Goal: Task Accomplishment & Management: Manage account settings

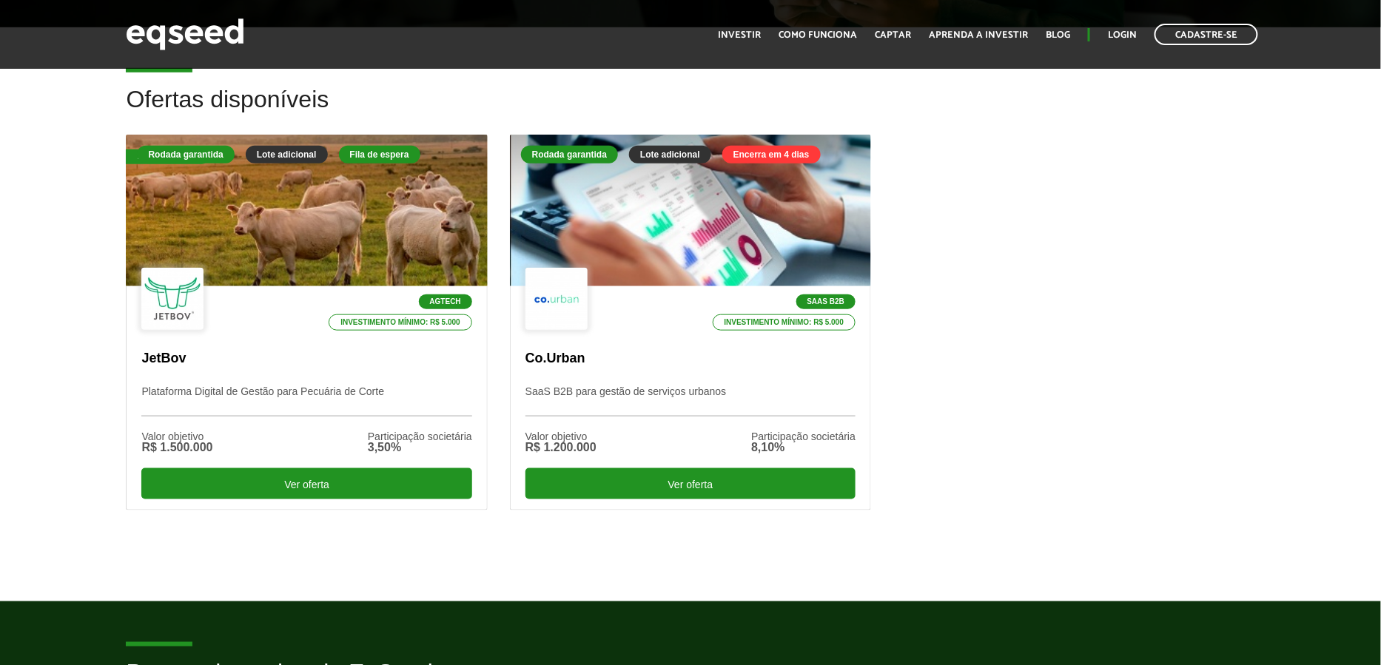
scroll to position [400, 0]
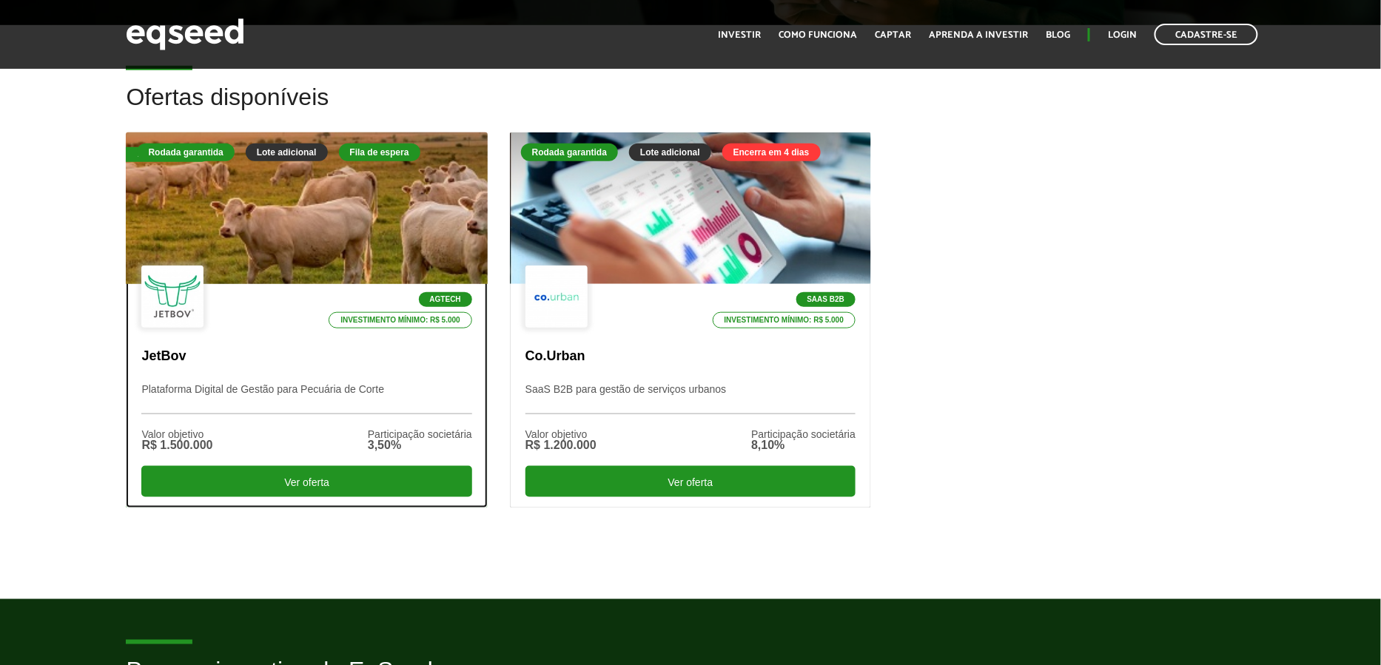
click at [338, 215] on div at bounding box center [307, 209] width 434 height 182
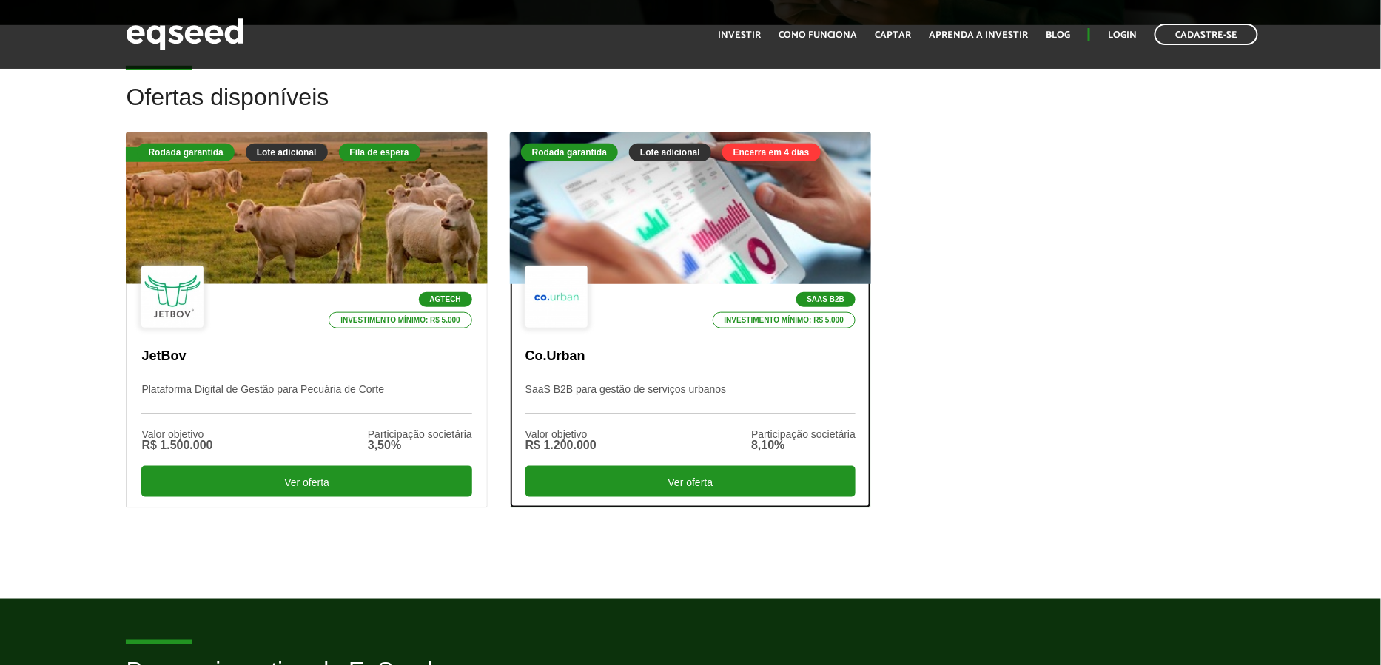
click at [649, 238] on div at bounding box center [691, 209] width 434 height 182
click at [639, 280] on div "SaaS B2B Investimento mínimo: R$ 5.000" at bounding box center [691, 298] width 330 height 64
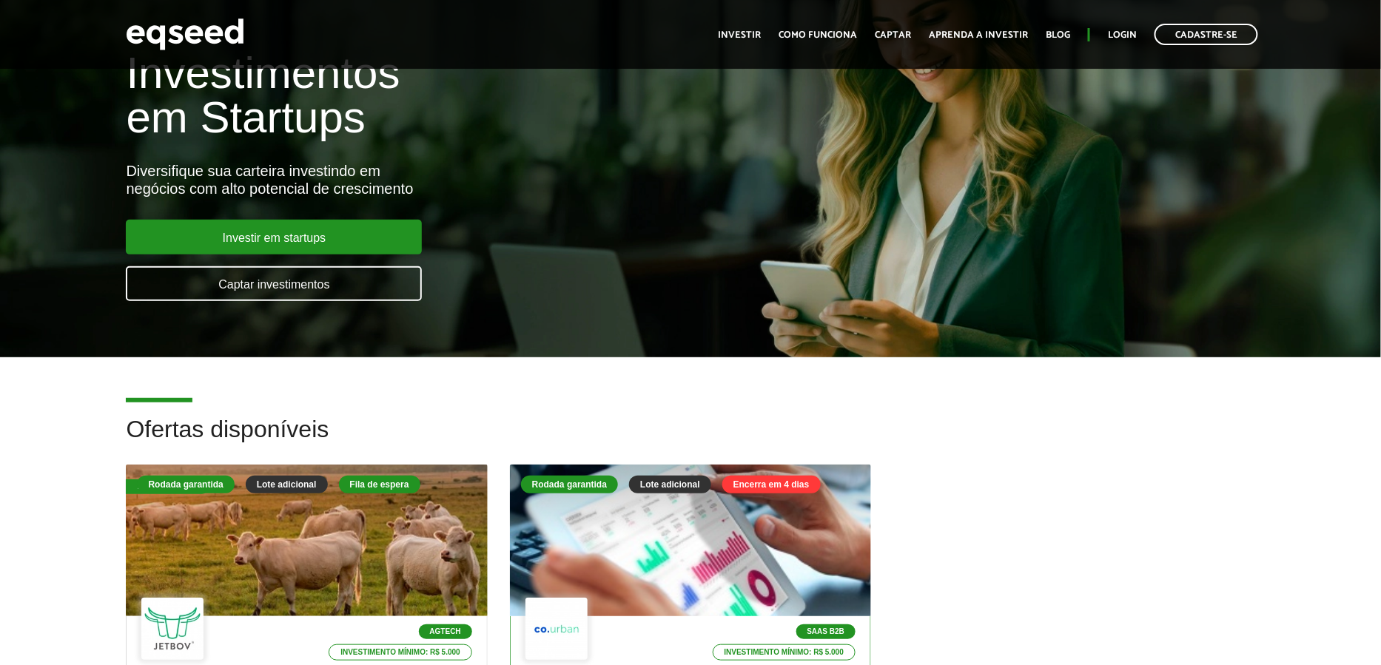
scroll to position [0, 0]
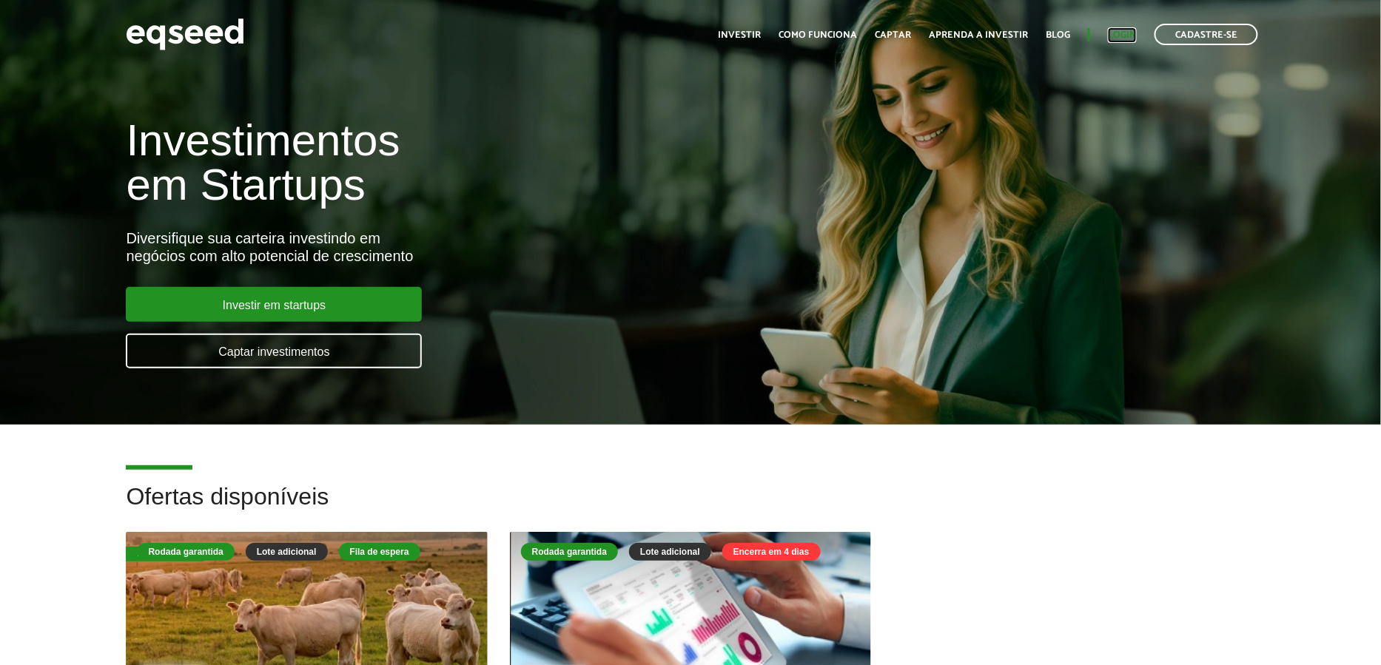
click at [1119, 39] on link "Login" at bounding box center [1122, 35] width 29 height 10
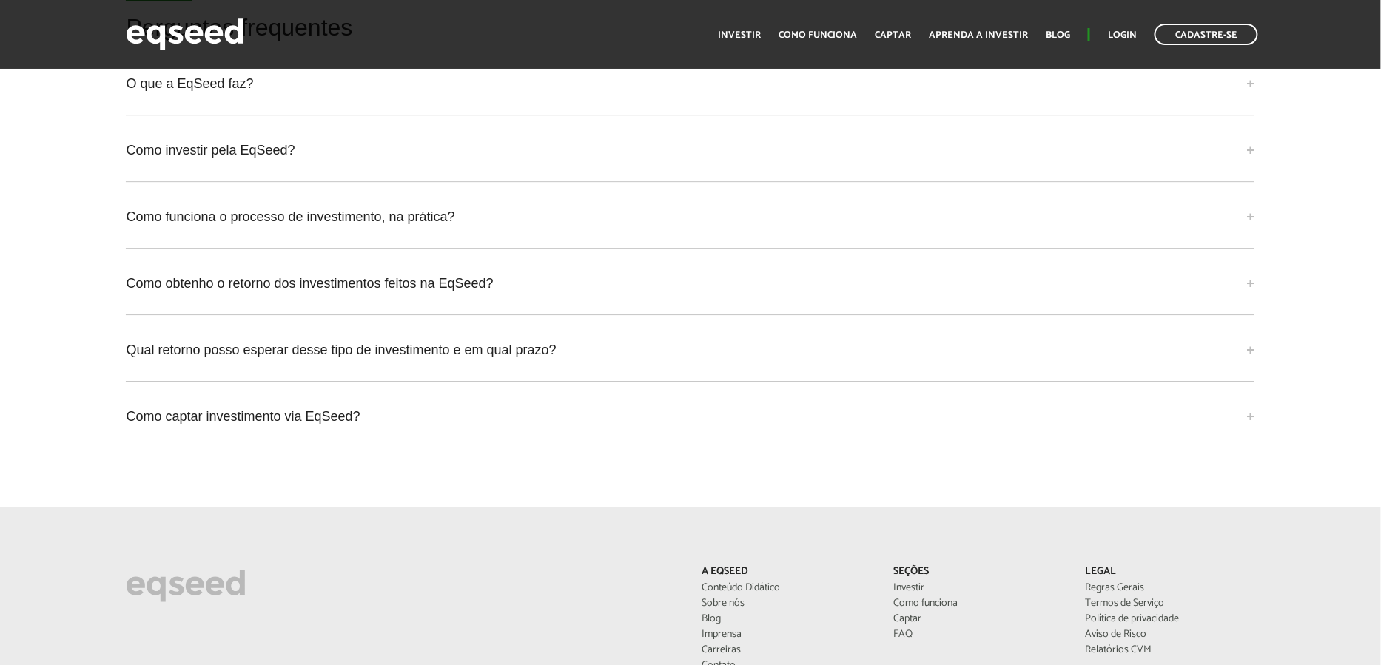
scroll to position [3970, 0]
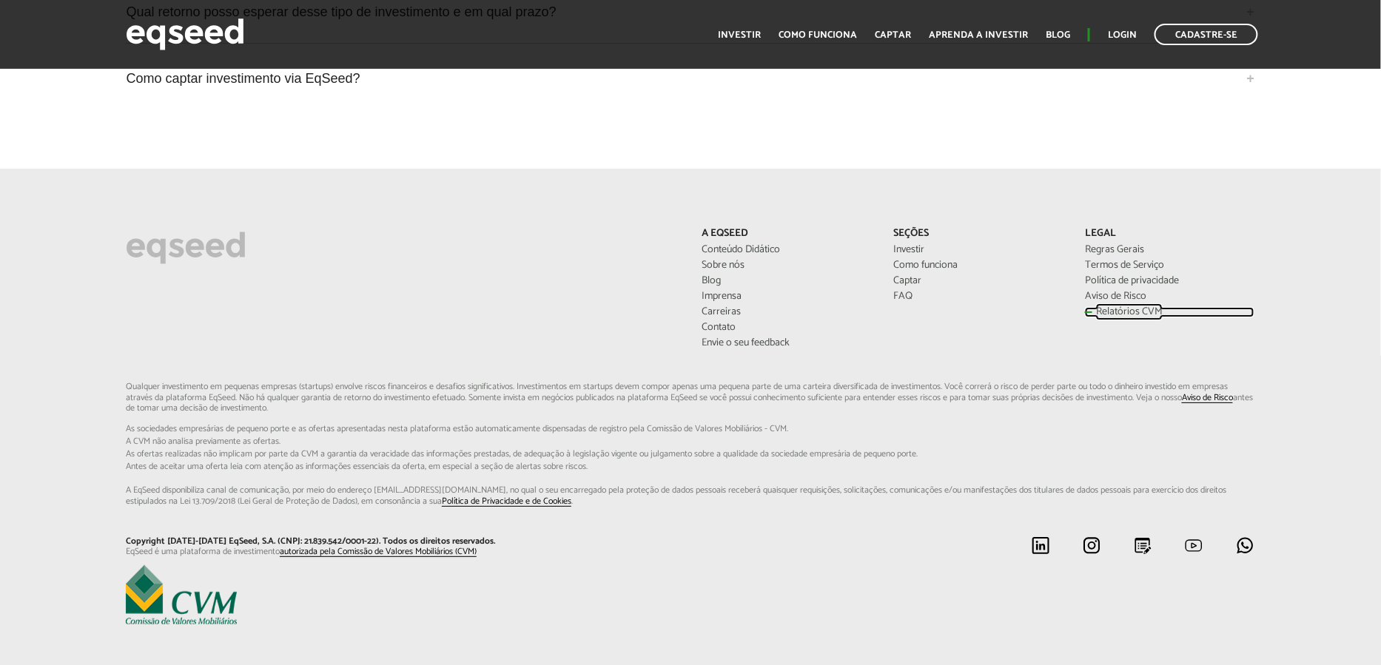
click at [1126, 307] on link "Relatórios CVM" at bounding box center [1169, 312] width 169 height 10
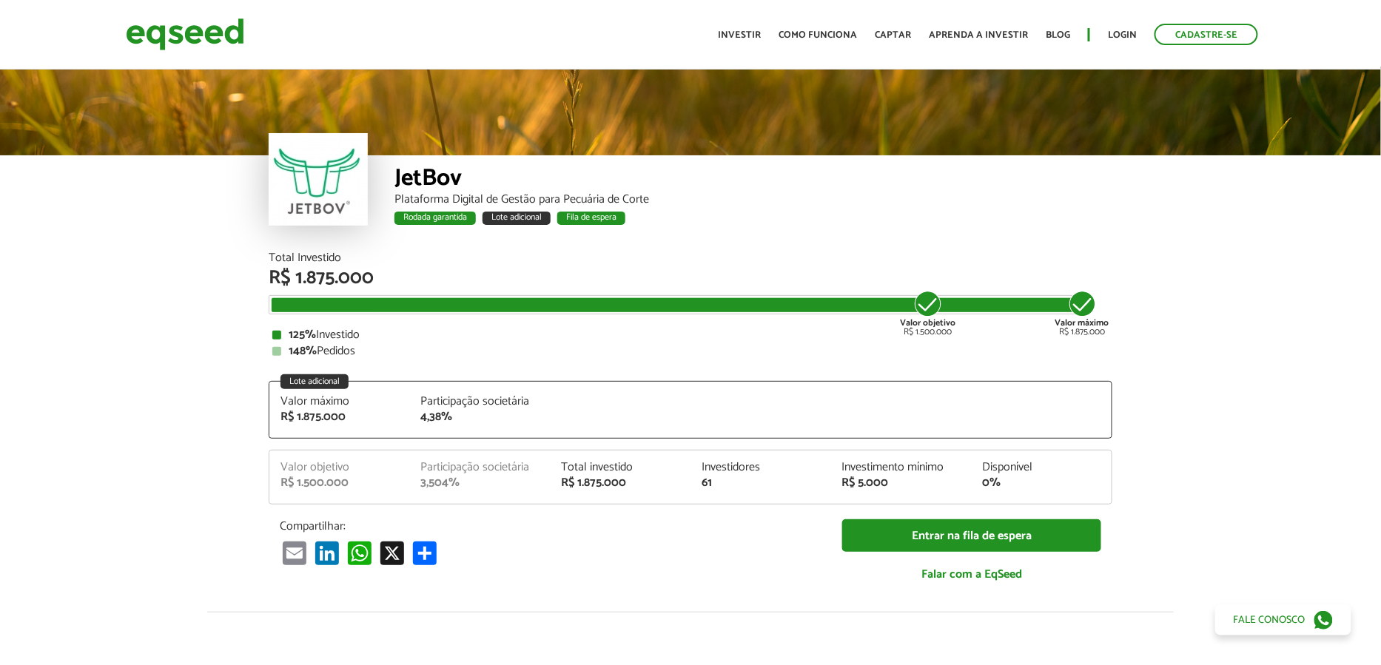
scroll to position [1900, 0]
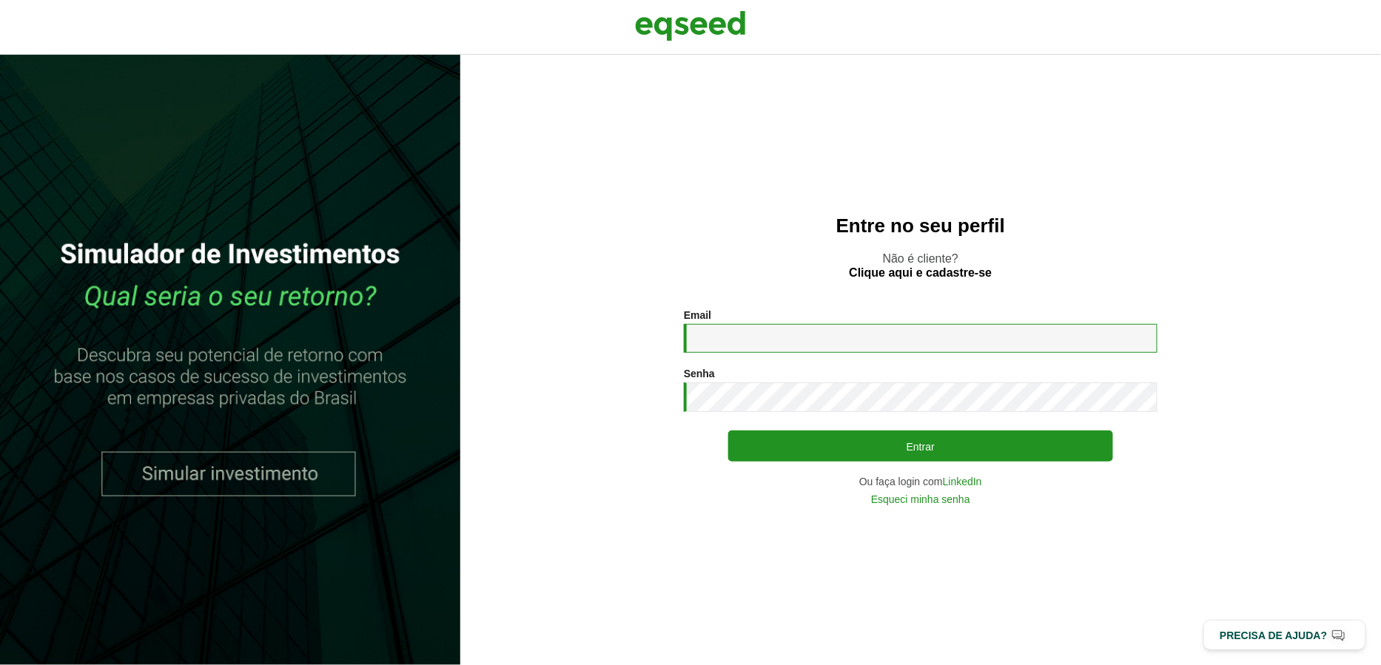
click at [779, 327] on input "Email *" at bounding box center [921, 338] width 474 height 29
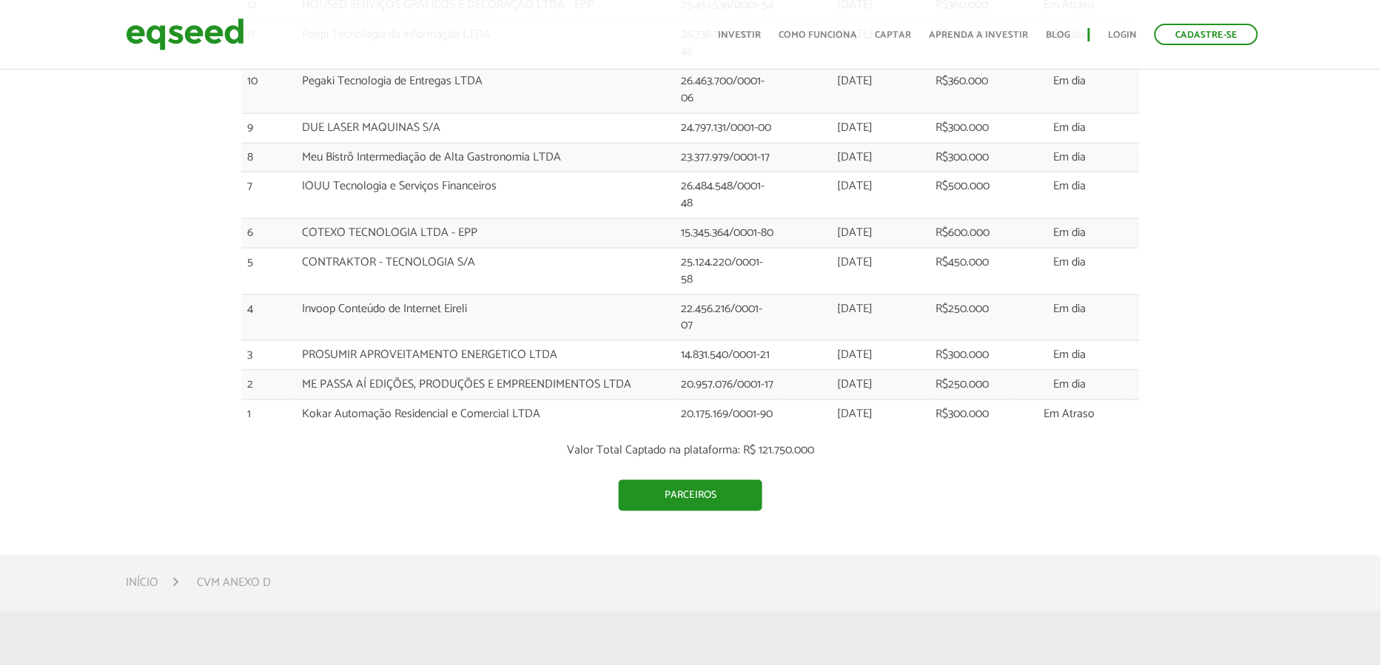
scroll to position [2678, 0]
click at [717, 483] on link "Parceiros" at bounding box center [691, 498] width 144 height 31
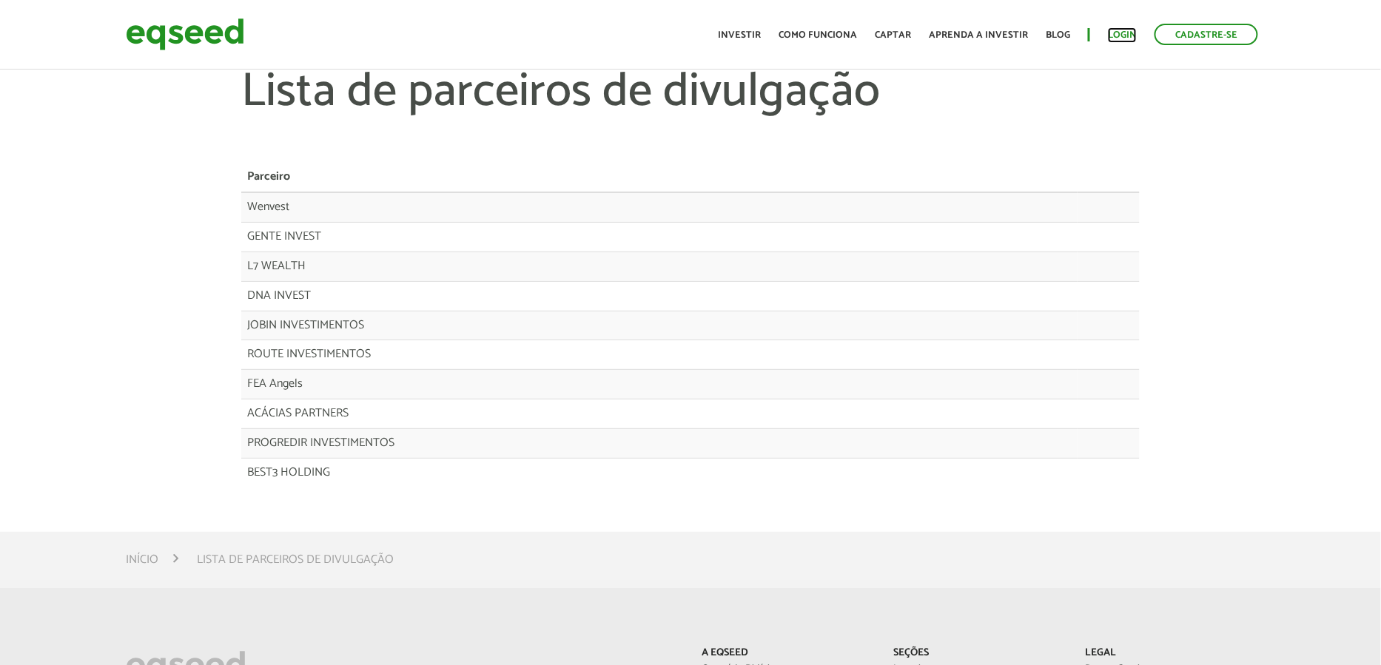
click at [1124, 34] on link "Login" at bounding box center [1122, 35] width 29 height 10
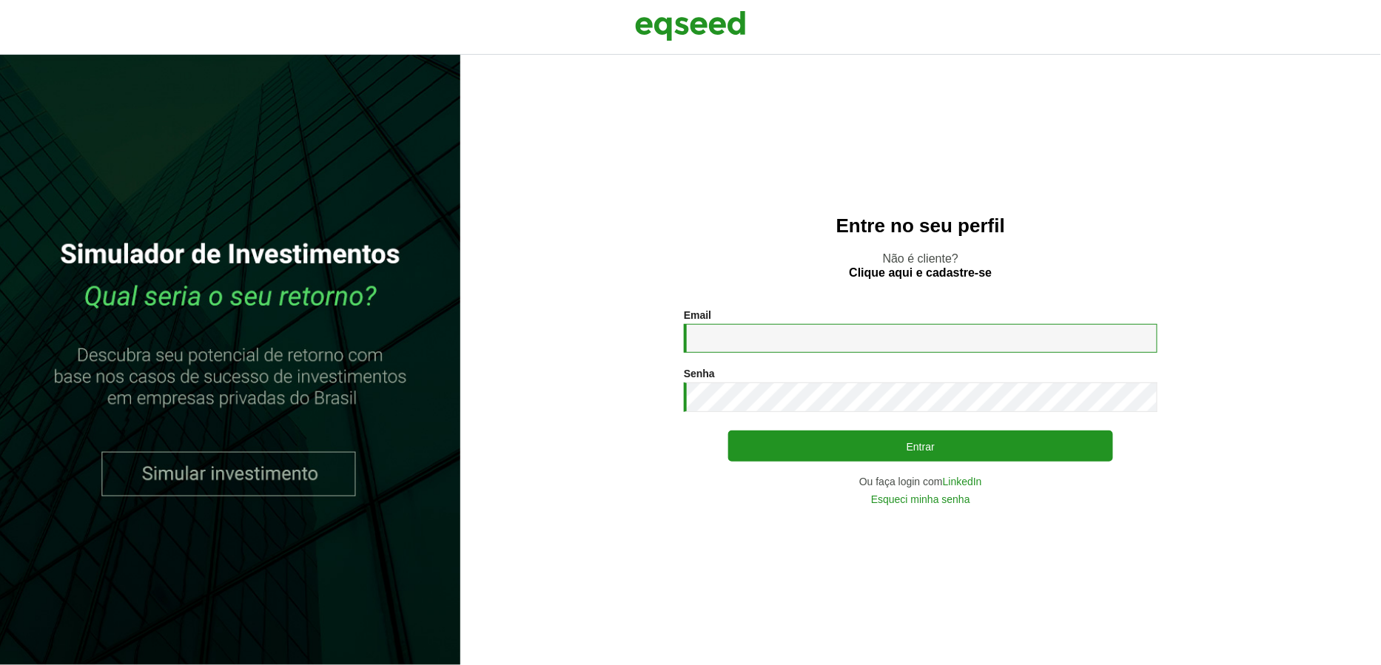
click at [733, 332] on input "Email *" at bounding box center [921, 338] width 474 height 29
type input "**********"
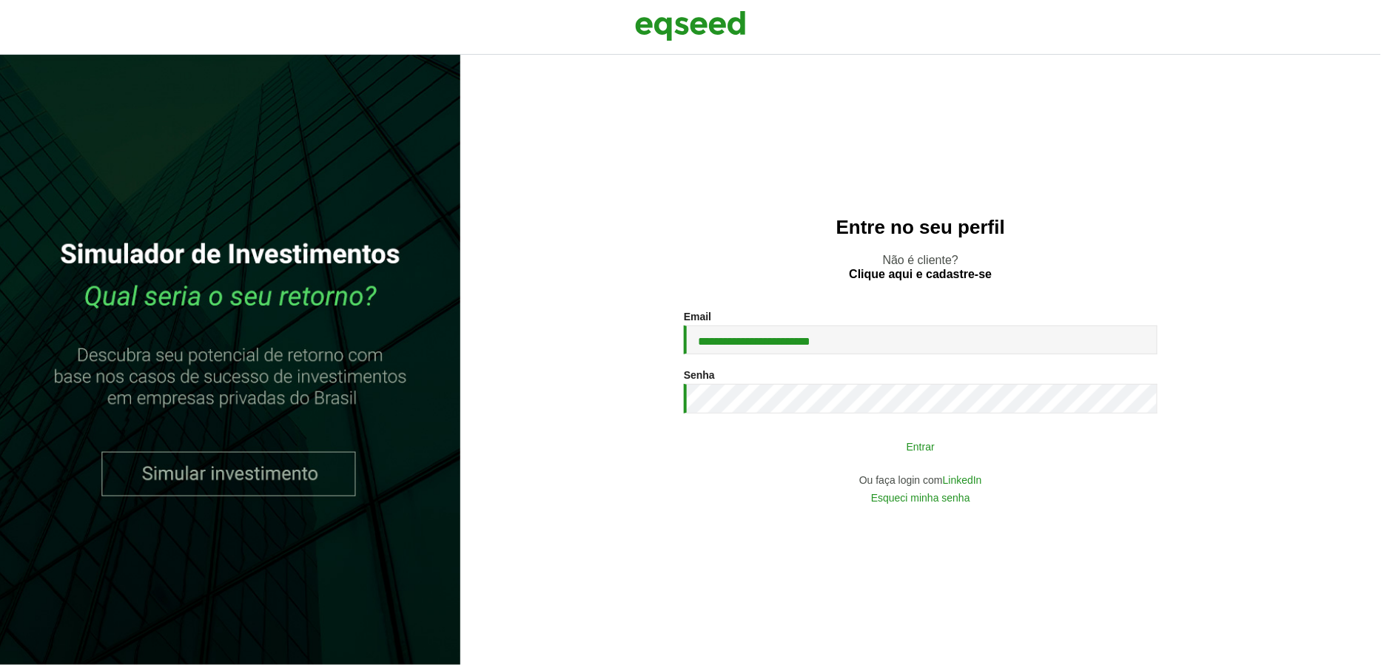
click at [788, 440] on button "Entrar" at bounding box center [920, 446] width 385 height 28
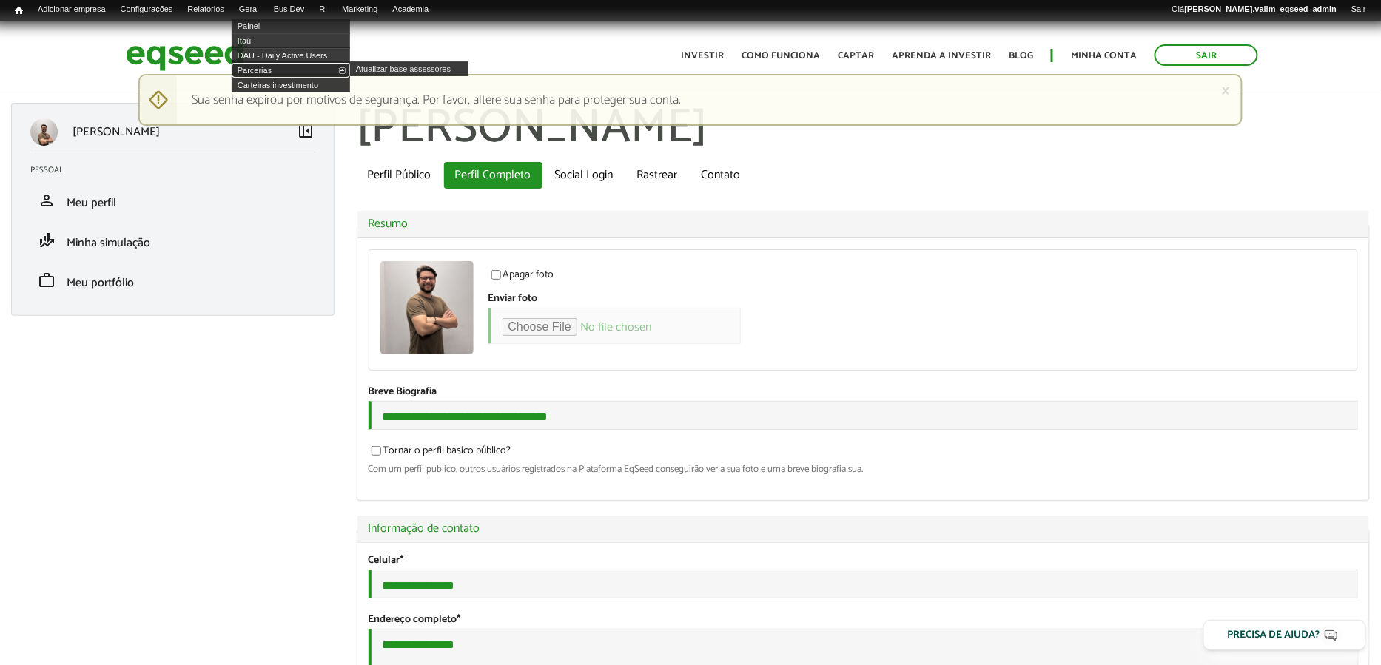
click at [275, 70] on link "Parcerias" at bounding box center [291, 70] width 118 height 15
click at [261, 67] on link "Parcerias" at bounding box center [291, 70] width 118 height 15
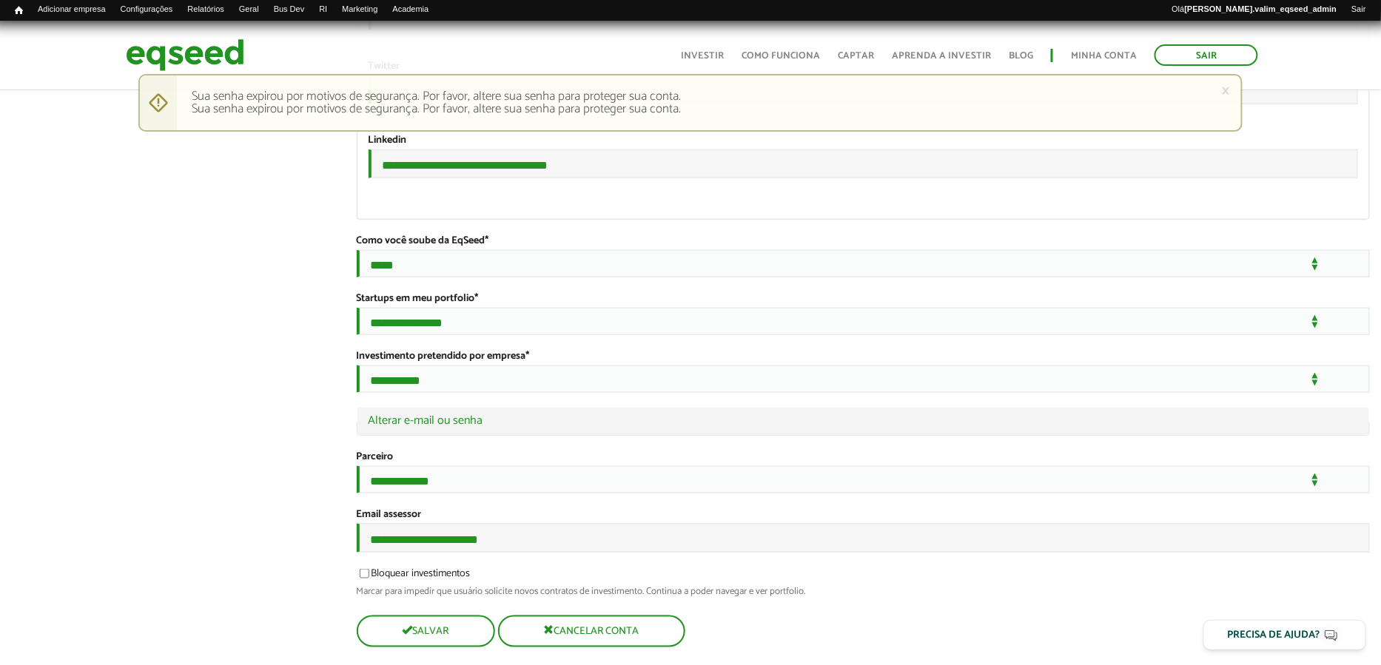
scroll to position [2707, 0]
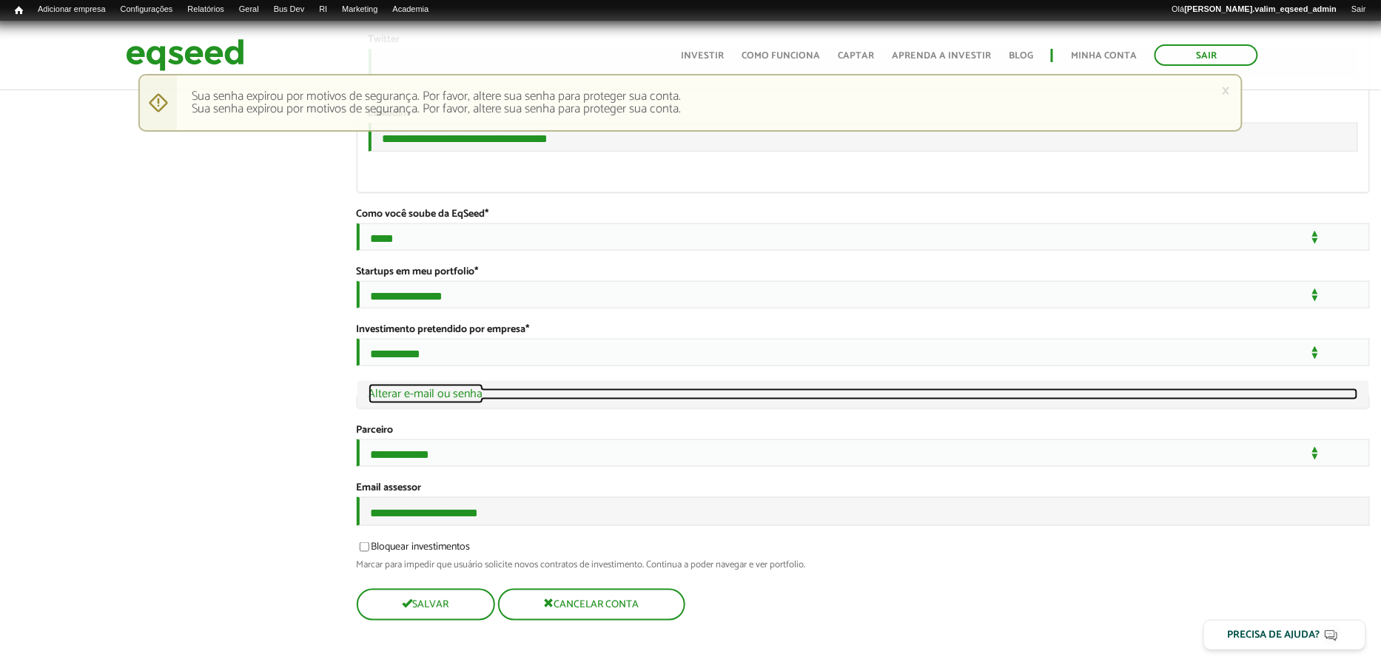
click at [427, 389] on link "Ocultar Alterar e-mail ou senha" at bounding box center [864, 395] width 990 height 12
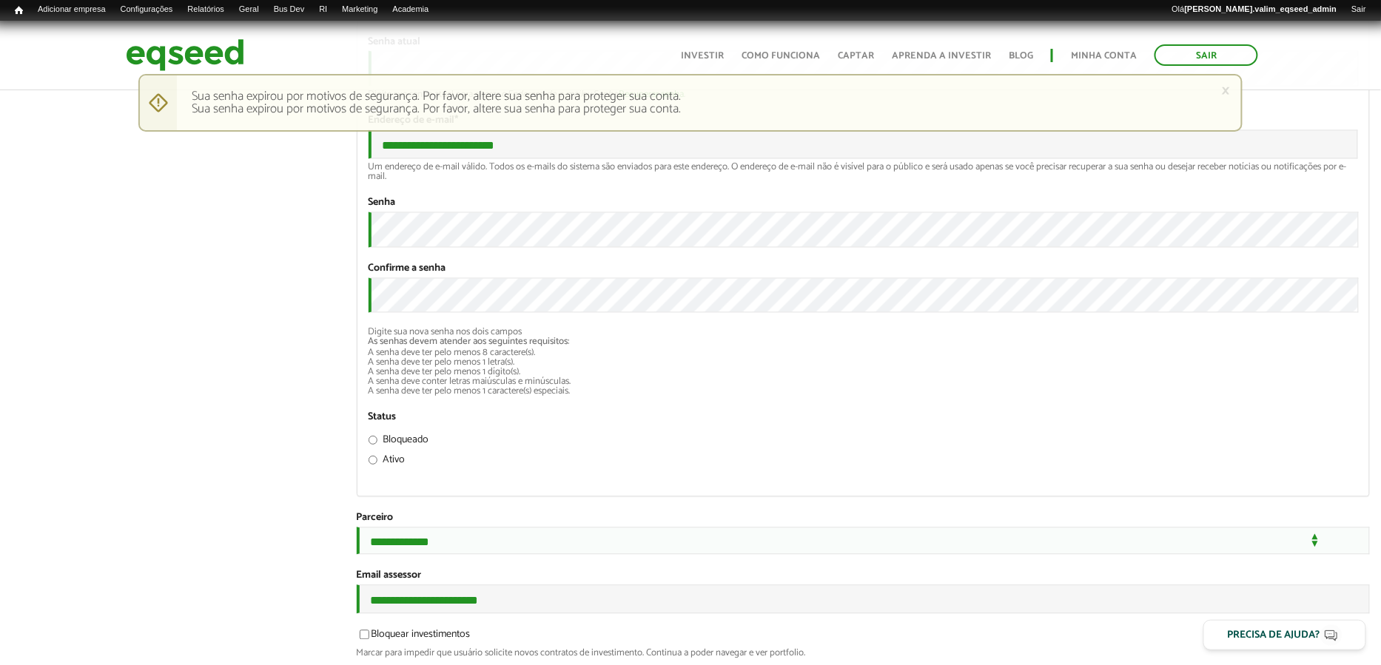
scroll to position [3010, 0]
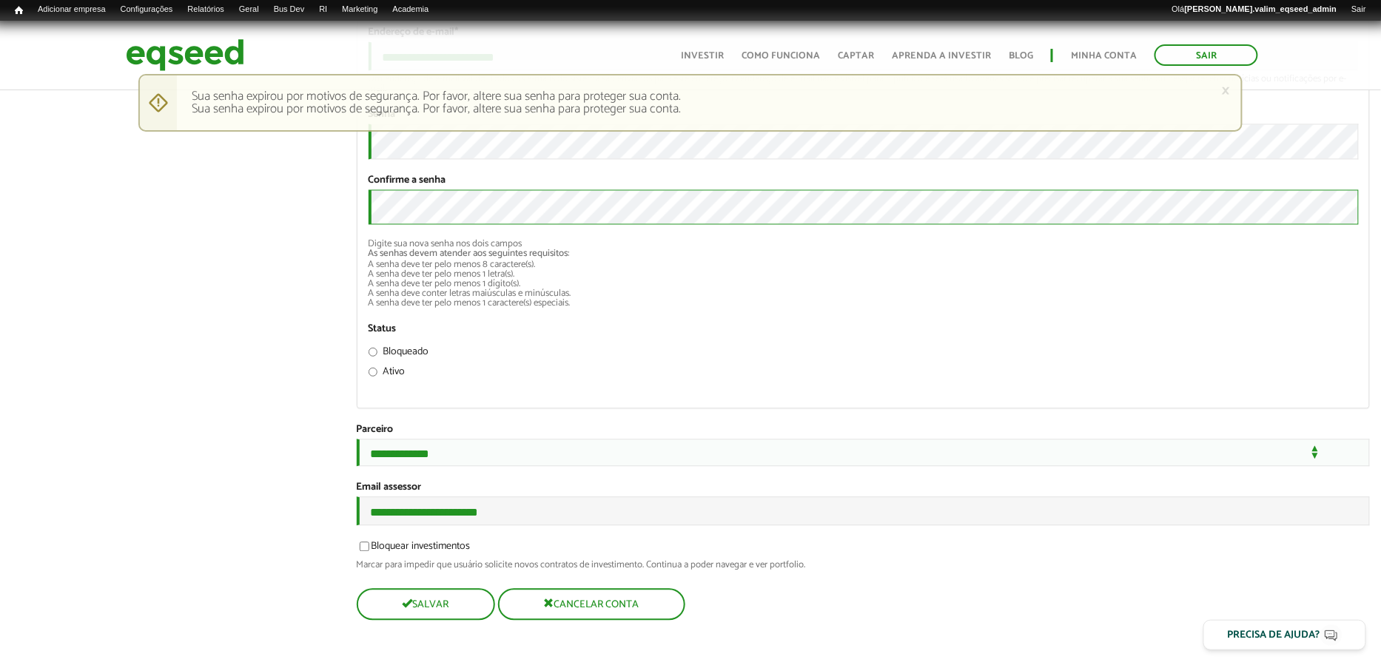
scroll to position [3262, 0]
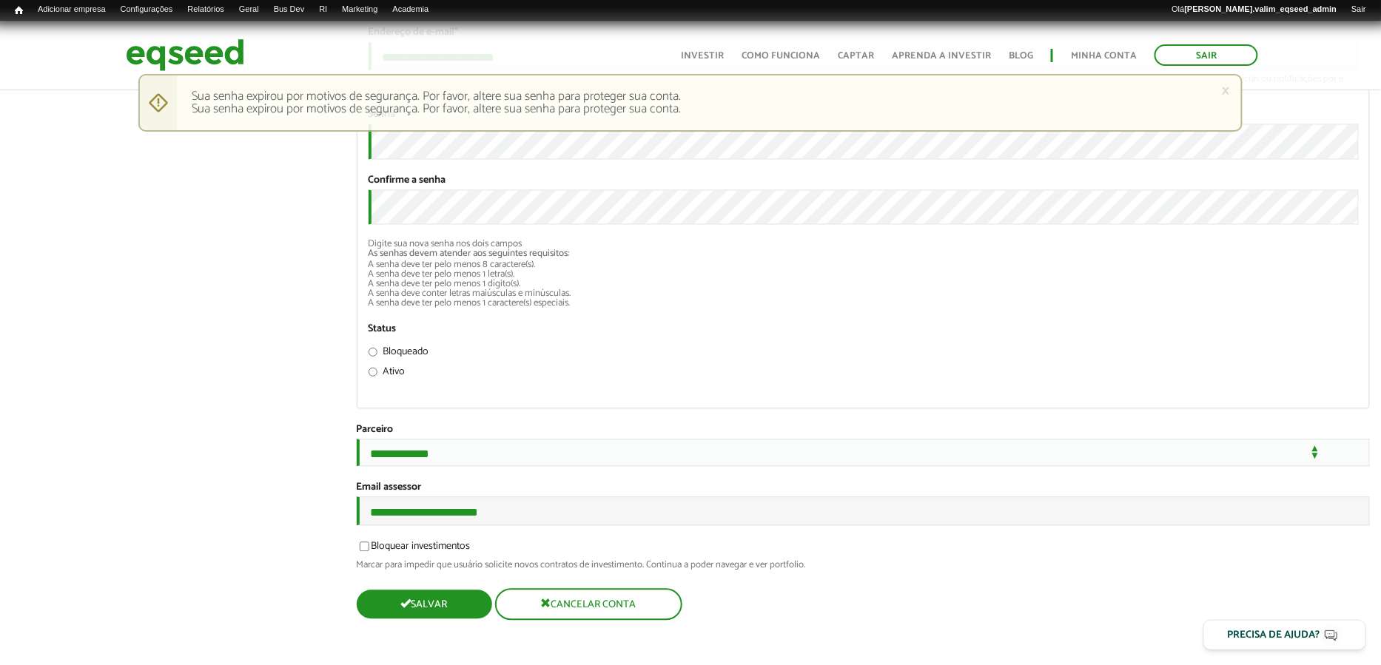
click at [444, 598] on button "Salvar" at bounding box center [424, 605] width 135 height 29
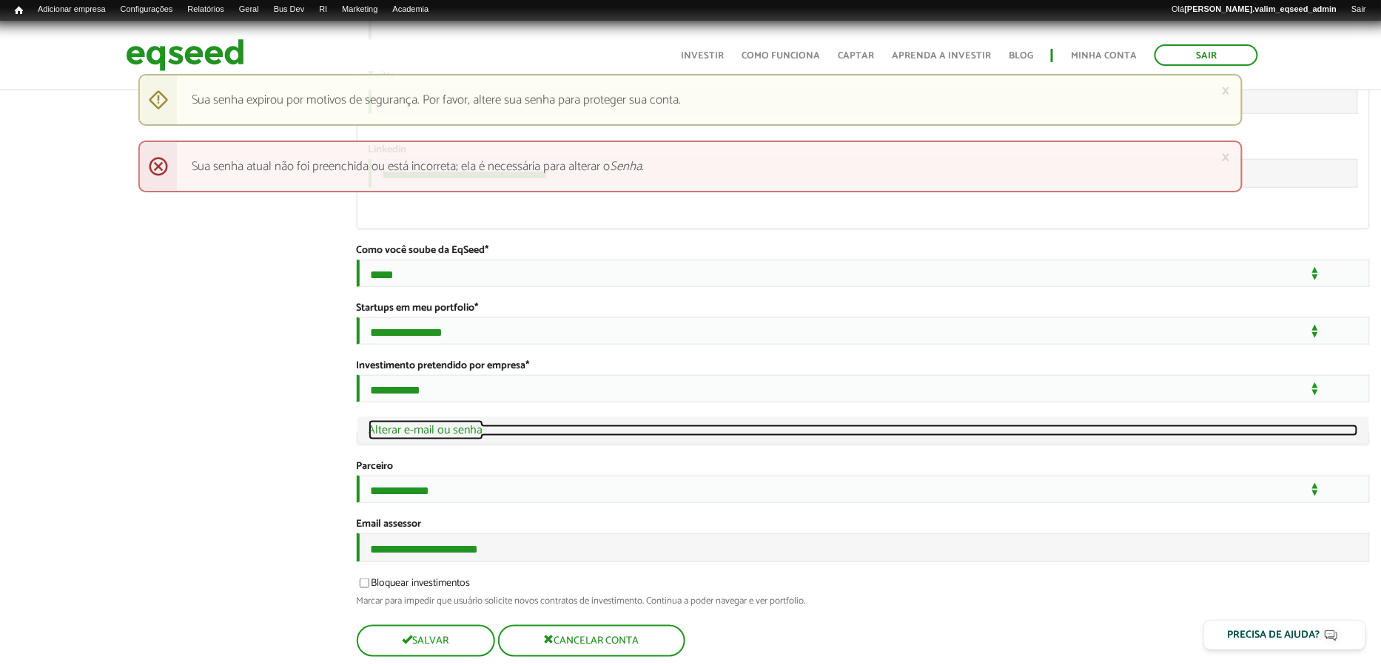
click at [422, 437] on link "Ocultar Alterar e-mail ou senha" at bounding box center [864, 431] width 990 height 12
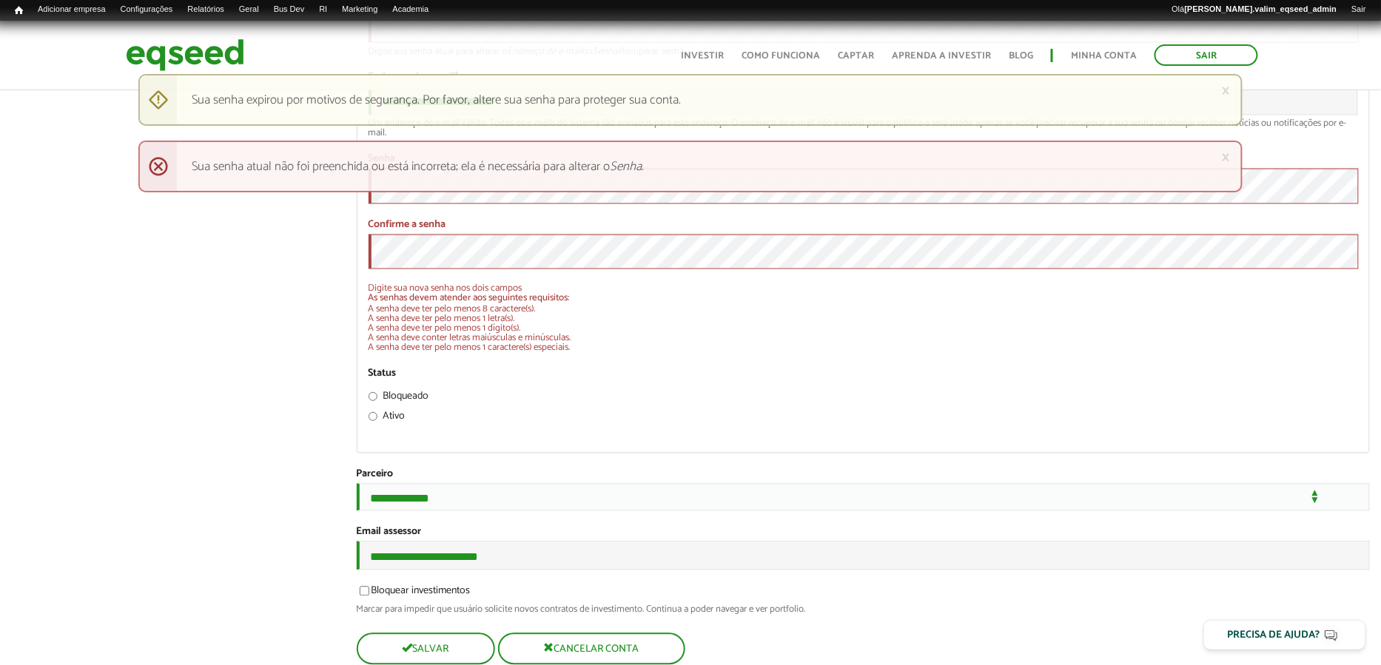
scroll to position [3026, 0]
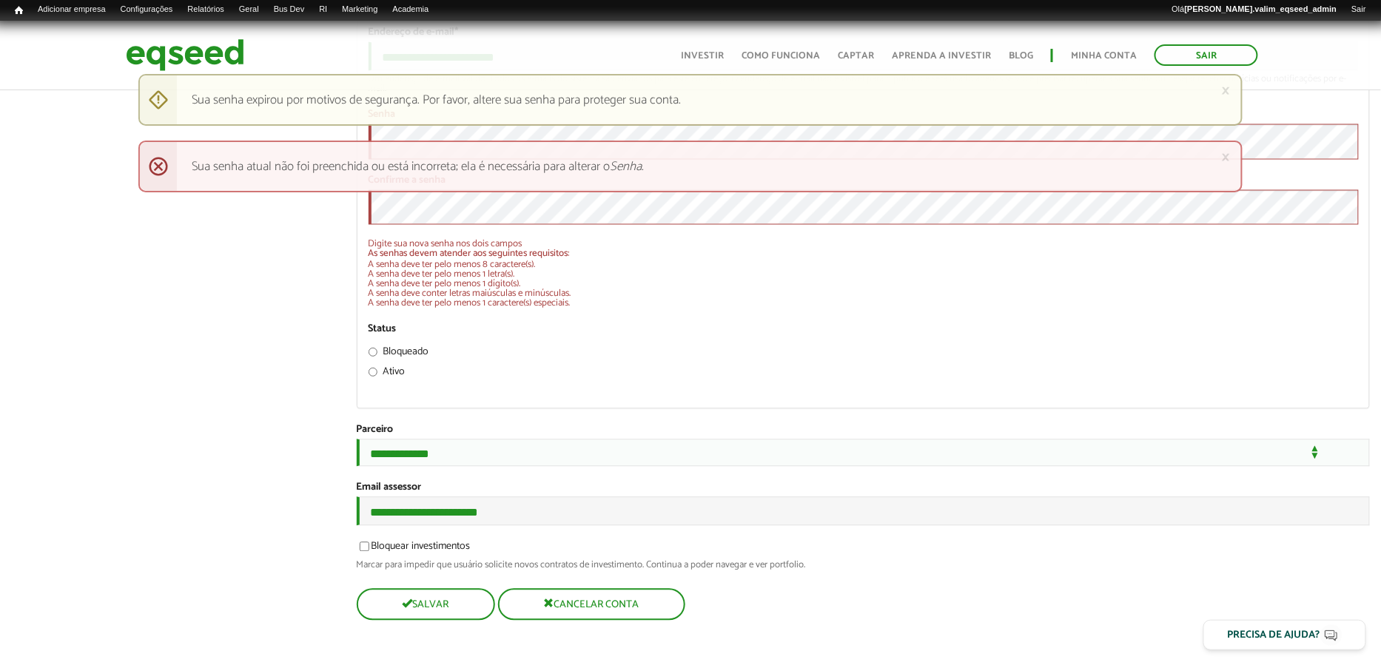
scroll to position [3260, 0]
click at [430, 603] on button "Salvar" at bounding box center [424, 605] width 135 height 29
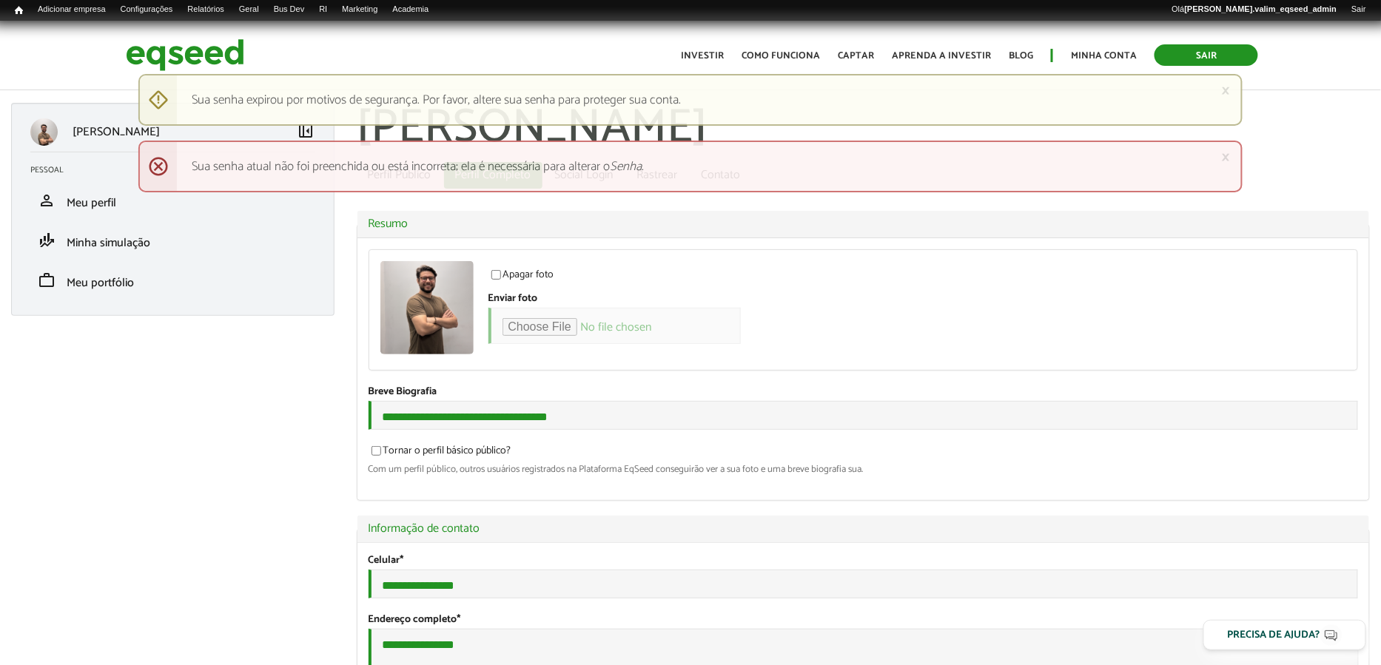
click at [1201, 60] on link "Sair" at bounding box center [1207, 54] width 104 height 21
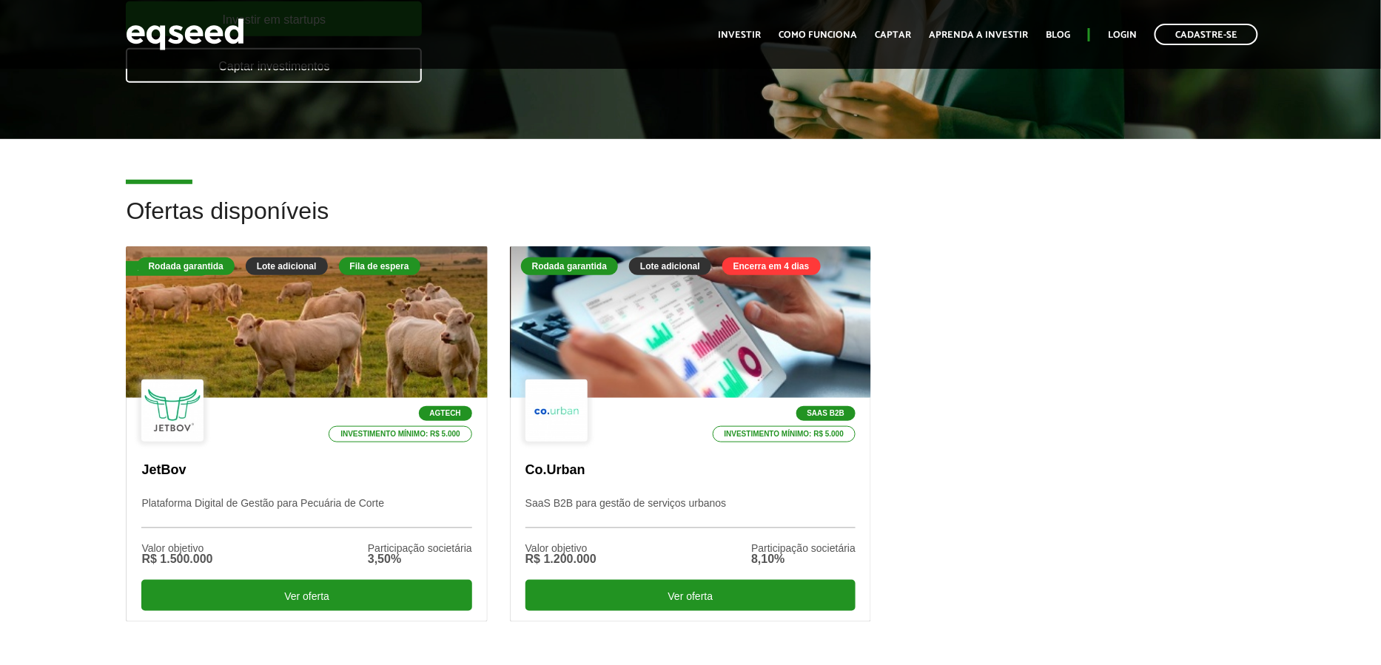
scroll to position [306, 0]
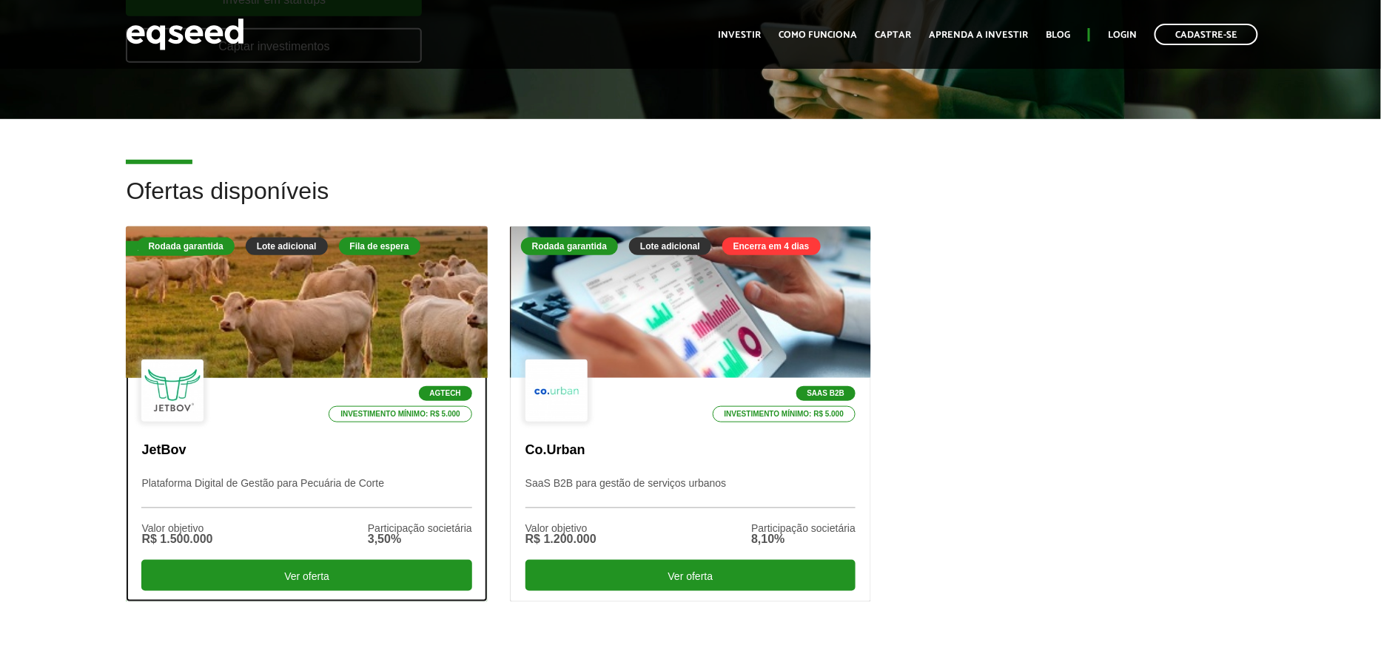
click at [384, 295] on div at bounding box center [307, 303] width 434 height 182
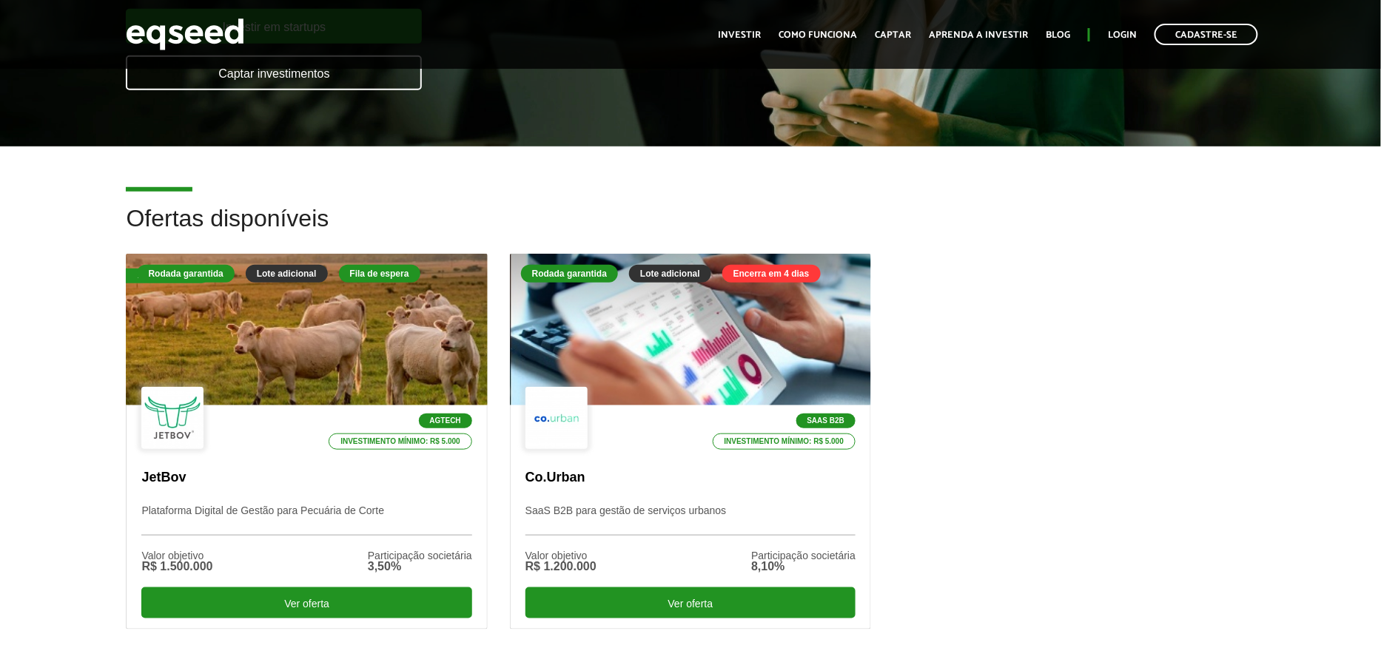
scroll to position [303, 0]
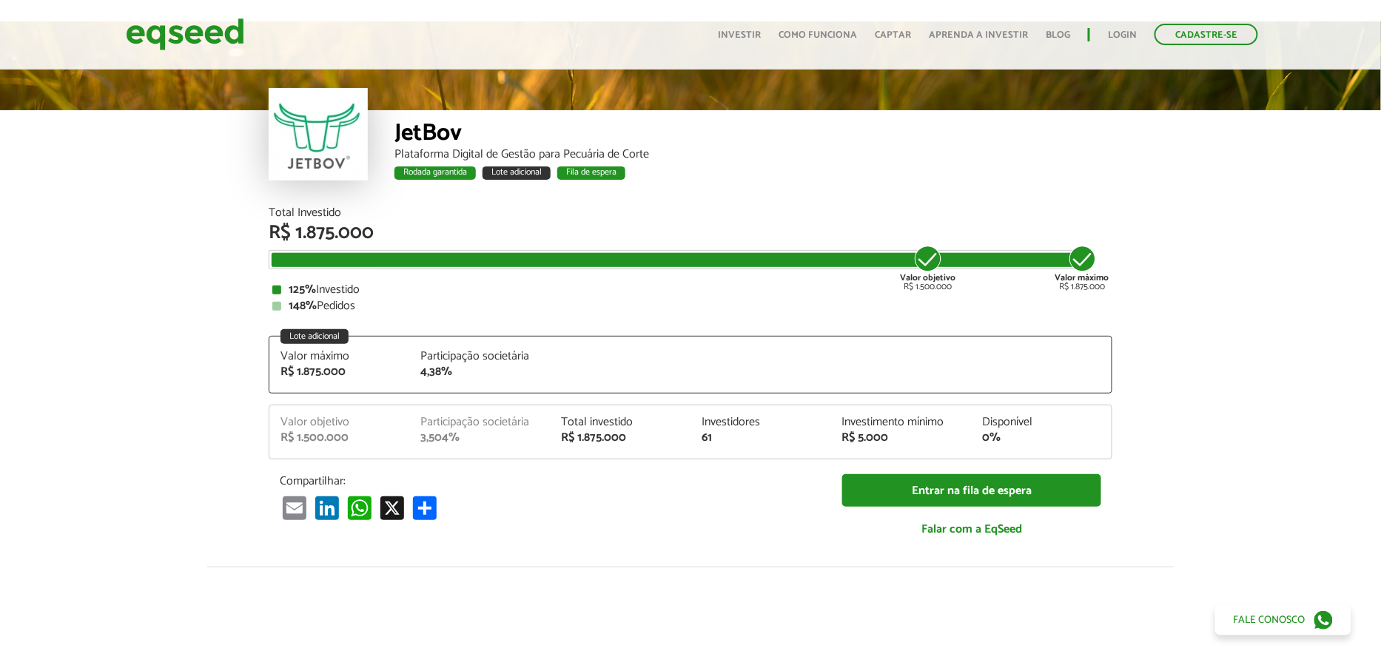
scroll to position [47, 0]
